Goal: Navigation & Orientation: Understand site structure

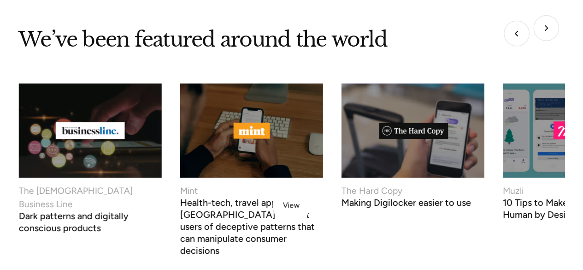
scroll to position [3223, 0]
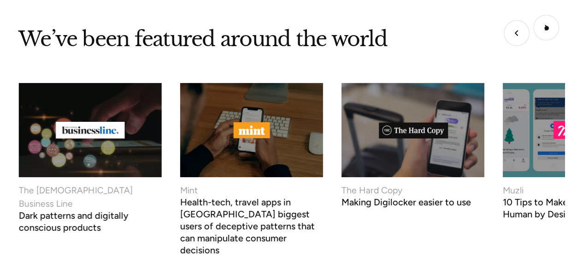
click at [547, 28] on img "Next slide" at bounding box center [546, 28] width 26 height 26
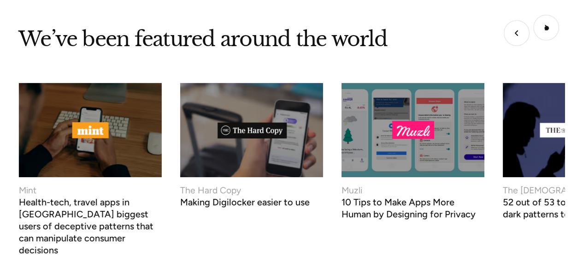
click at [547, 28] on img "Next slide" at bounding box center [546, 28] width 26 height 26
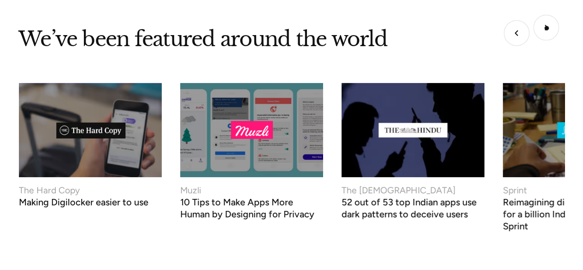
click at [547, 28] on img "Next slide" at bounding box center [546, 28] width 26 height 26
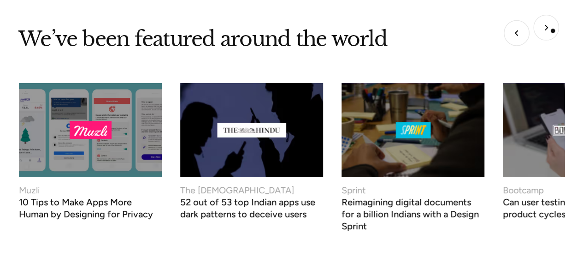
click at [553, 31] on img "Next slide" at bounding box center [546, 28] width 26 height 26
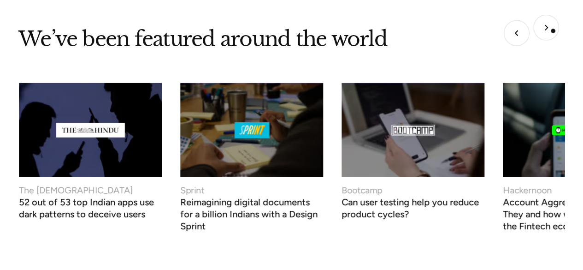
click at [553, 31] on img "Next slide" at bounding box center [546, 28] width 26 height 26
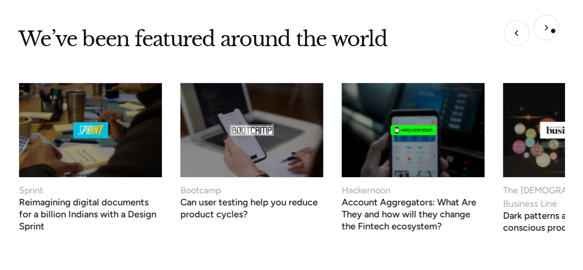
click at [553, 31] on img "Next slide" at bounding box center [546, 28] width 26 height 26
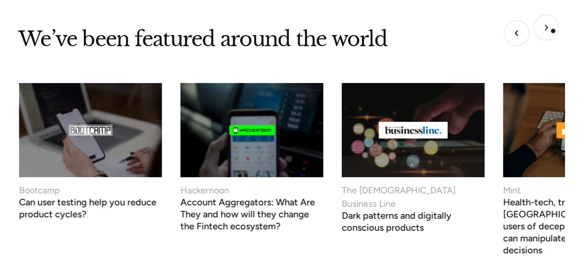
click at [553, 31] on img "Next slide" at bounding box center [546, 28] width 26 height 26
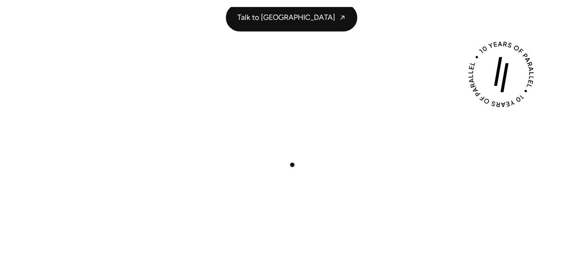
scroll to position [0, 0]
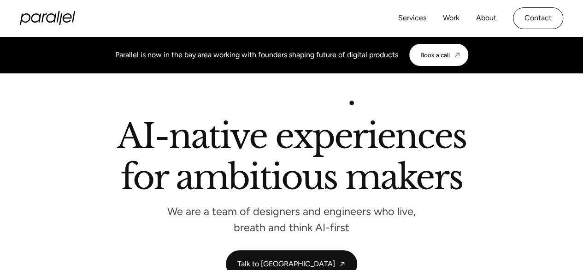
click at [352, 103] on section "AI-native experiences for ambitious makers We are a team of designers and engin…" at bounding box center [291, 198] width 583 height 250
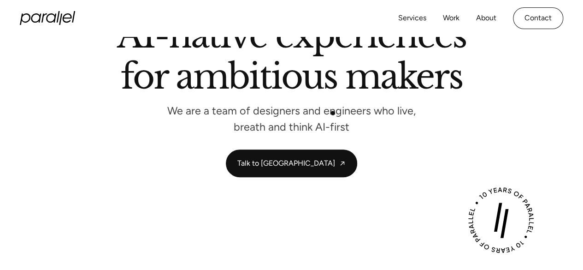
scroll to position [111, 0]
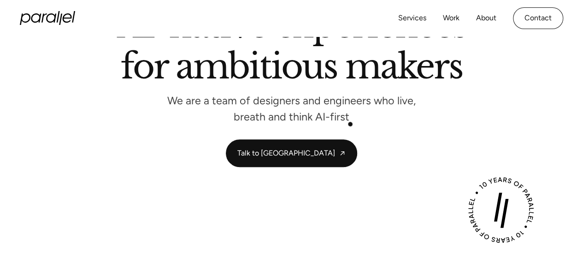
click at [350, 121] on p "We are a team of designers and engineers who live, breath and think AI-first" at bounding box center [291, 109] width 277 height 24
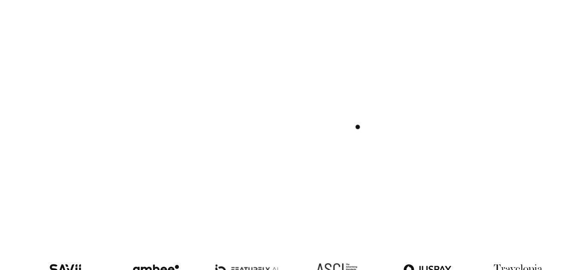
scroll to position [424, 0]
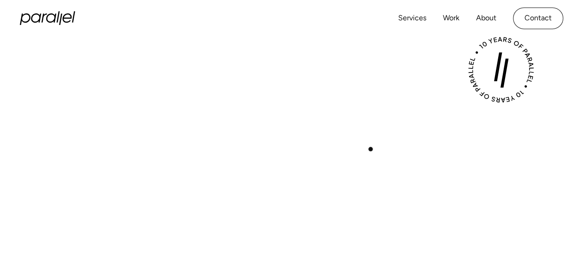
scroll to position [250, 0]
